Goal: Information Seeking & Learning: Learn about a topic

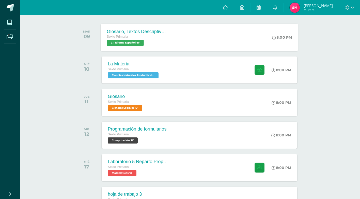
scroll to position [76, 0]
click at [144, 76] on span "Ciencias Naturales Productividad y Desarrollo 'B'" at bounding box center [132, 75] width 51 height 6
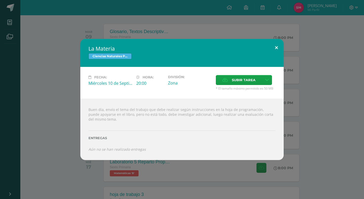
click at [275, 47] on button at bounding box center [276, 47] width 14 height 17
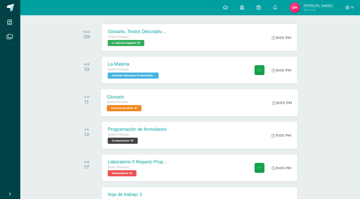
click at [124, 107] on span "Ciencias Sociales 'B'" at bounding box center [124, 108] width 35 height 6
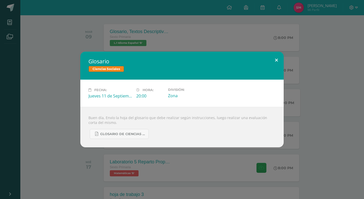
click at [276, 59] on button at bounding box center [276, 60] width 14 height 17
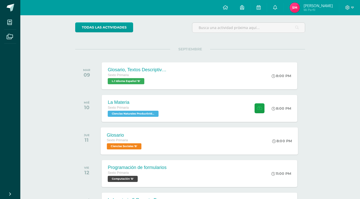
scroll to position [0, 0]
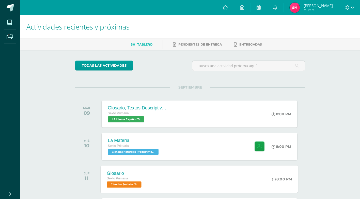
click at [351, 7] on icon at bounding box center [352, 7] width 3 height 5
click at [339, 35] on span "Cerrar sesión" at bounding box center [336, 34] width 23 height 5
